Goal: Ask a question

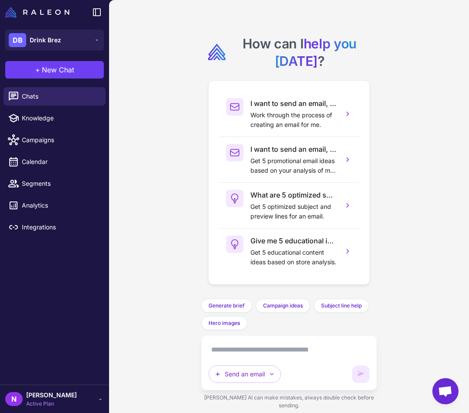
click at [255, 351] on textarea at bounding box center [288, 350] width 161 height 14
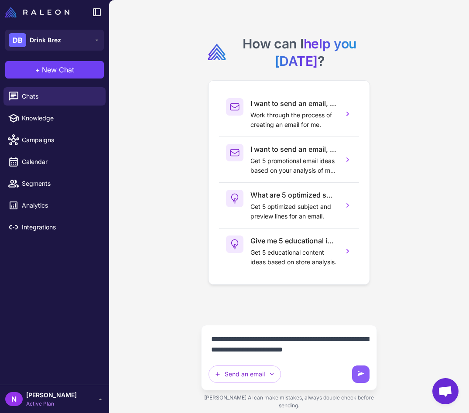
type textarea "**********"
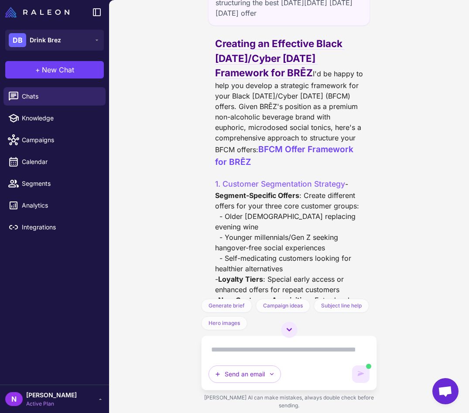
scroll to position [22, 0]
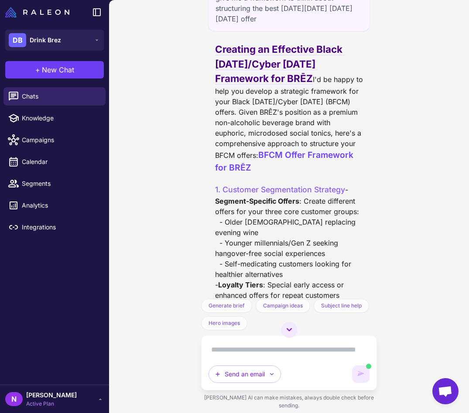
drag, startPoint x: 214, startPoint y: 101, endPoint x: 329, endPoint y: 177, distance: 137.1
drag, startPoint x: 216, startPoint y: 104, endPoint x: 287, endPoint y: 168, distance: 95.7
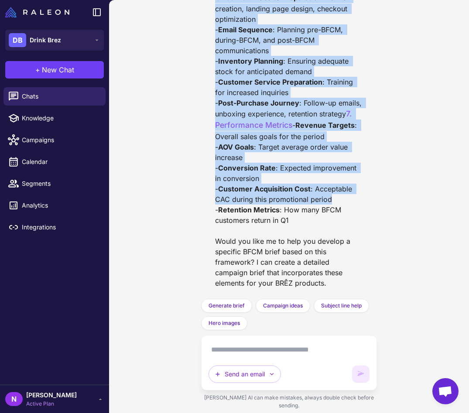
scroll to position [919, 0]
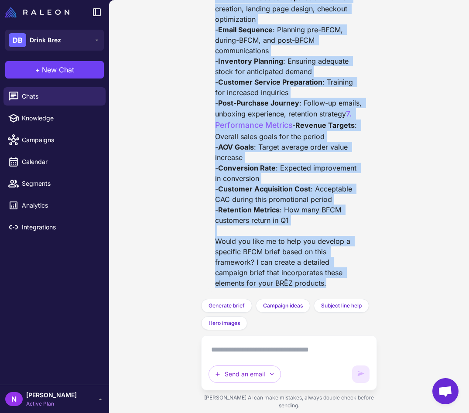
drag, startPoint x: 215, startPoint y: 101, endPoint x: 343, endPoint y: 291, distance: 229.8
copy div "L'i do sitam co adip eli seddoei t incididun utlaboree dol magn Aliqu Enimad/Mi…"
